Goal: Task Accomplishment & Management: Complete application form

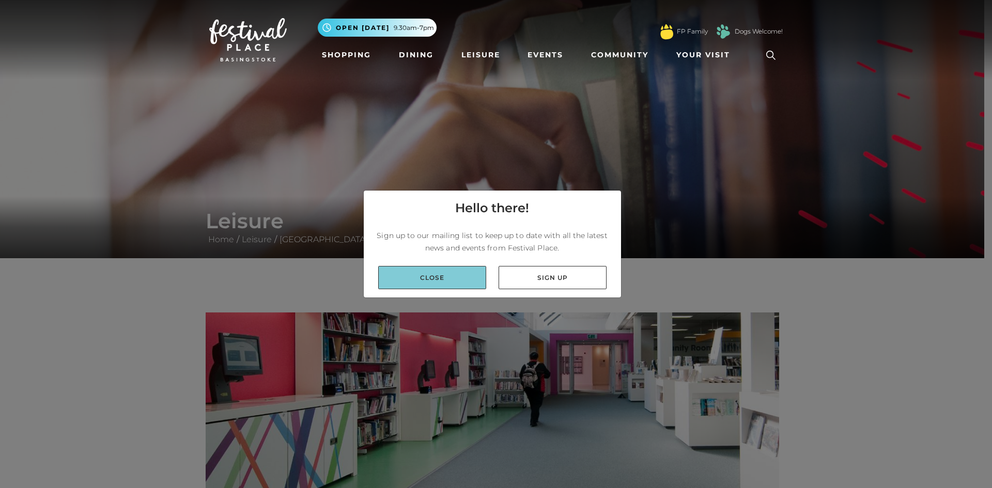
click at [459, 284] on link "Close" at bounding box center [432, 277] width 108 height 23
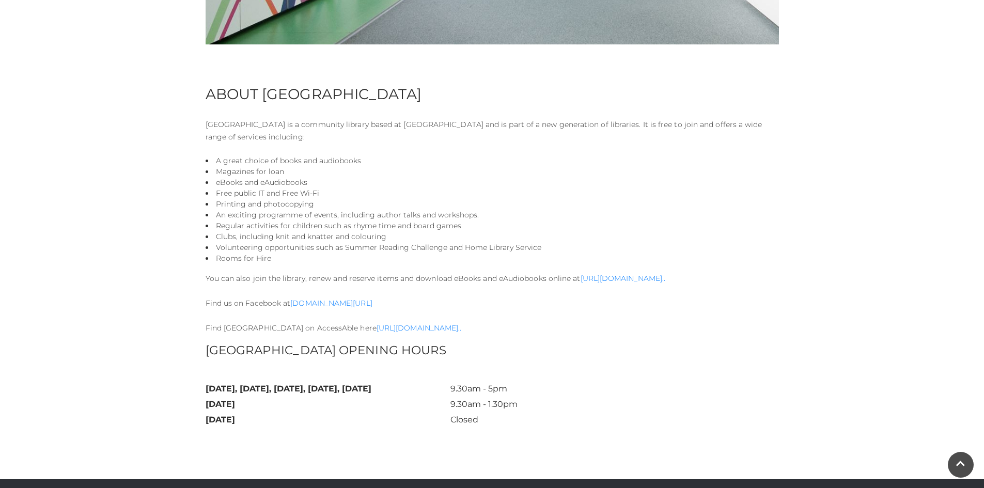
scroll to position [517, 0]
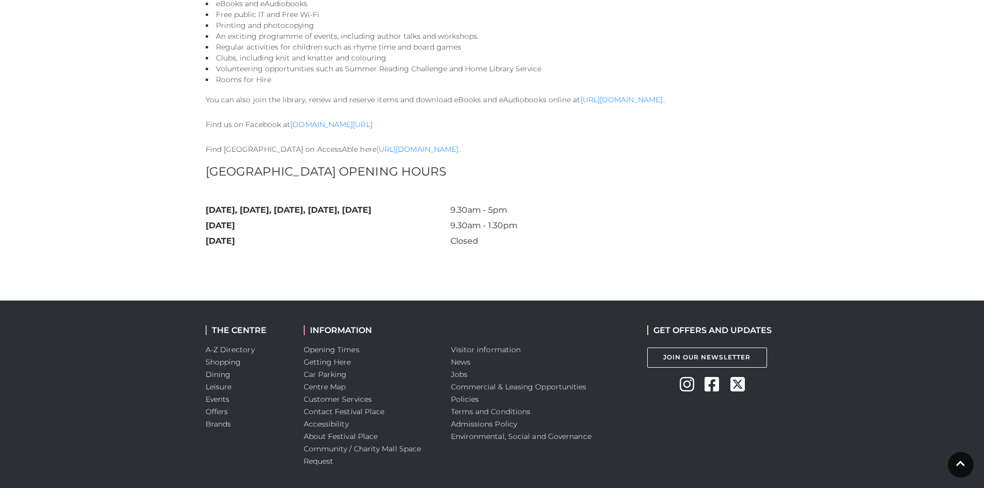
scroll to position [717, 0]
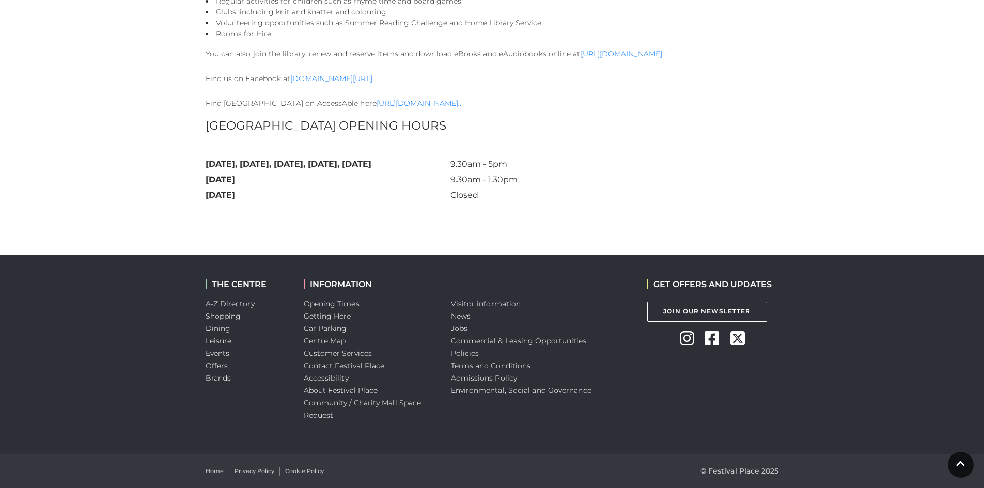
click at [457, 332] on link "Jobs" at bounding box center [459, 328] width 17 height 9
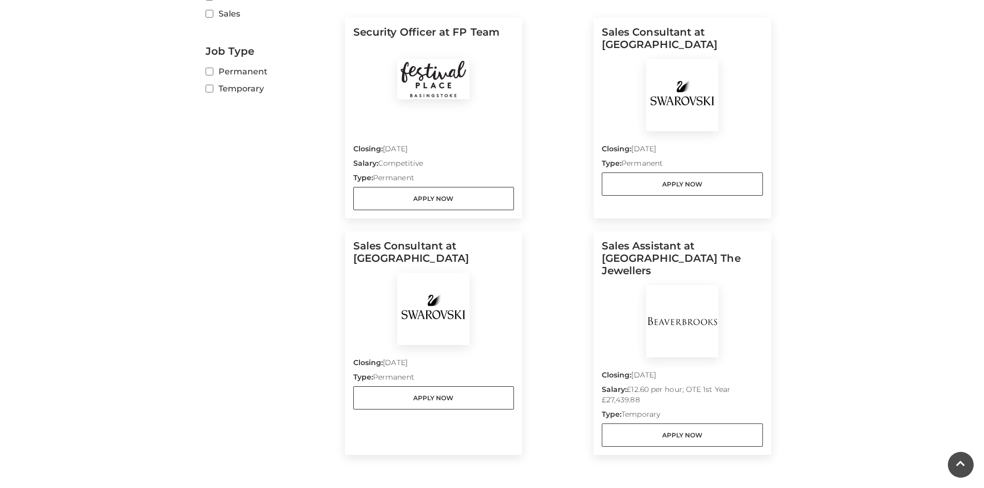
scroll to position [362, 0]
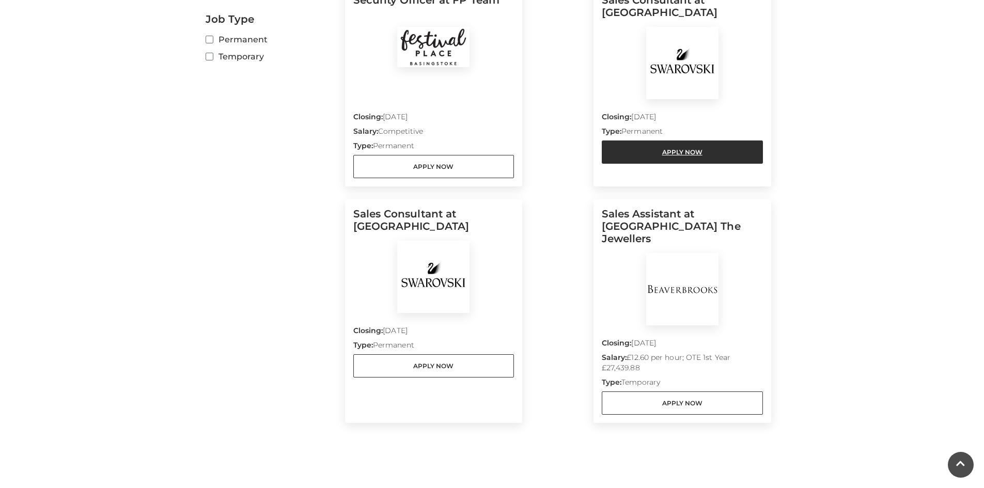
click at [648, 155] on link "Apply Now" at bounding box center [682, 152] width 161 height 23
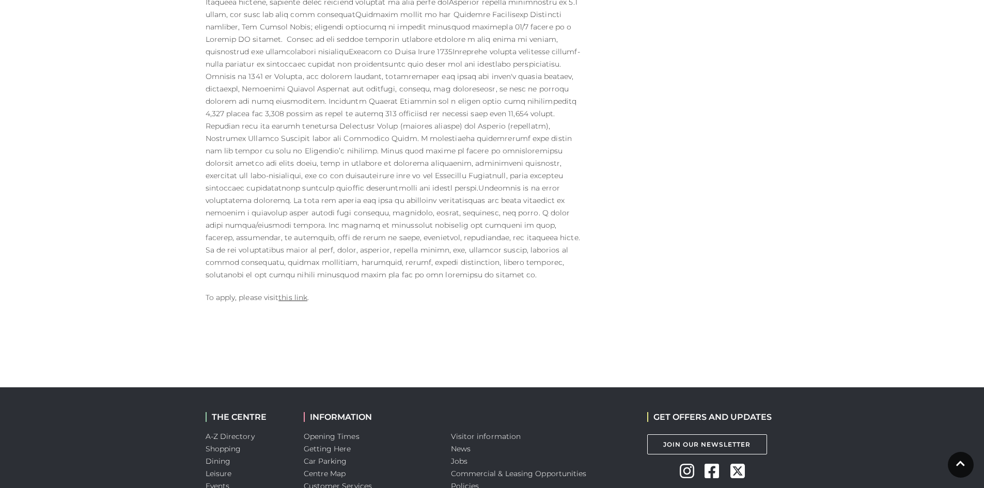
scroll to position [517, 0]
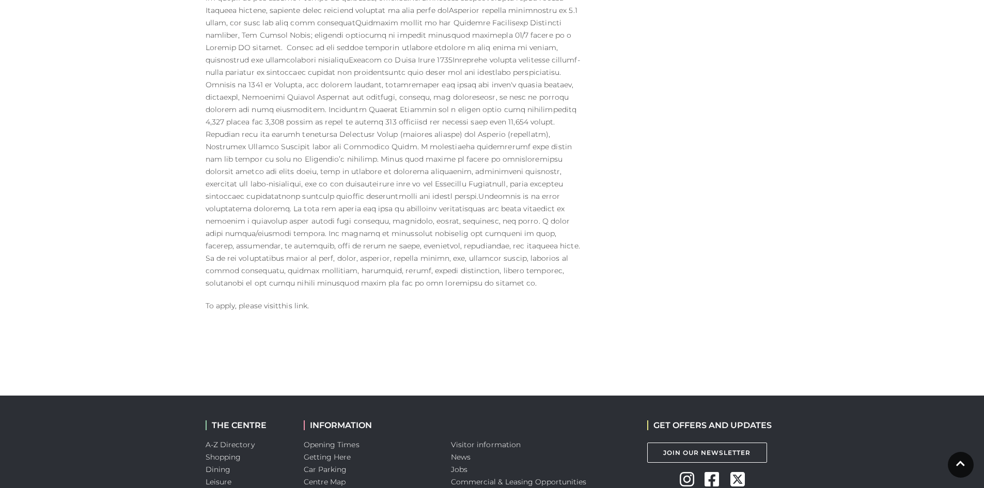
click at [291, 301] on link "this link" at bounding box center [292, 305] width 29 height 9
